Goal: Information Seeking & Learning: Understand process/instructions

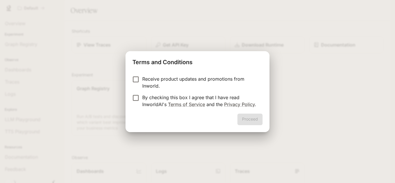
click at [186, 84] on p "Receive product updates and promotions from Inworld." at bounding box center [200, 82] width 116 height 14
click at [171, 99] on p "By checking this box I agree that I have read InworldAI's Terms of Service and …" at bounding box center [200, 101] width 116 height 14
click at [240, 118] on button "Proceed" at bounding box center [249, 120] width 25 height 12
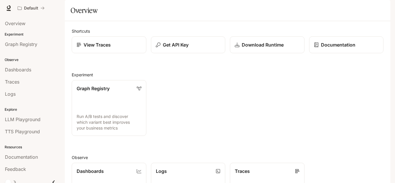
click at [369, 7] on span "Documentation" at bounding box center [355, 8] width 29 height 7
